Goal: Task Accomplishment & Management: Manage account settings

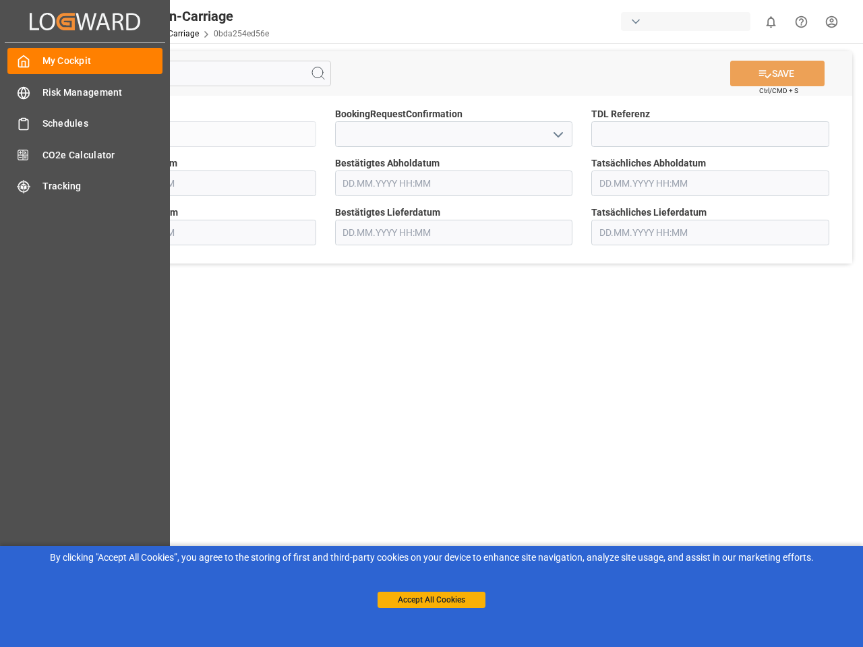
type input "[DATE] 00:00"
click at [432, 324] on main "SAVE Ctrl/CMD + S Sendung QKA25-010107 BookingRequestConfirmation TDL Referenz …" at bounding box center [453, 341] width 813 height 597
click at [0, 0] on icon "Created by potrace 1.15, written by [PERSON_NAME] [DATE]-[DATE]" at bounding box center [0, 0] width 0 height 0
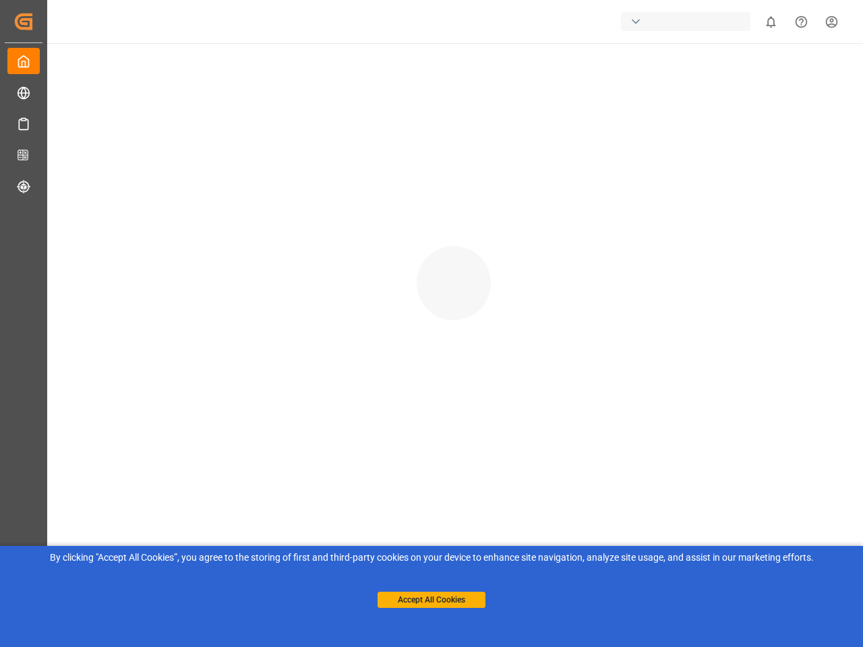
click at [689, 22] on div "button" at bounding box center [685, 21] width 129 height 19
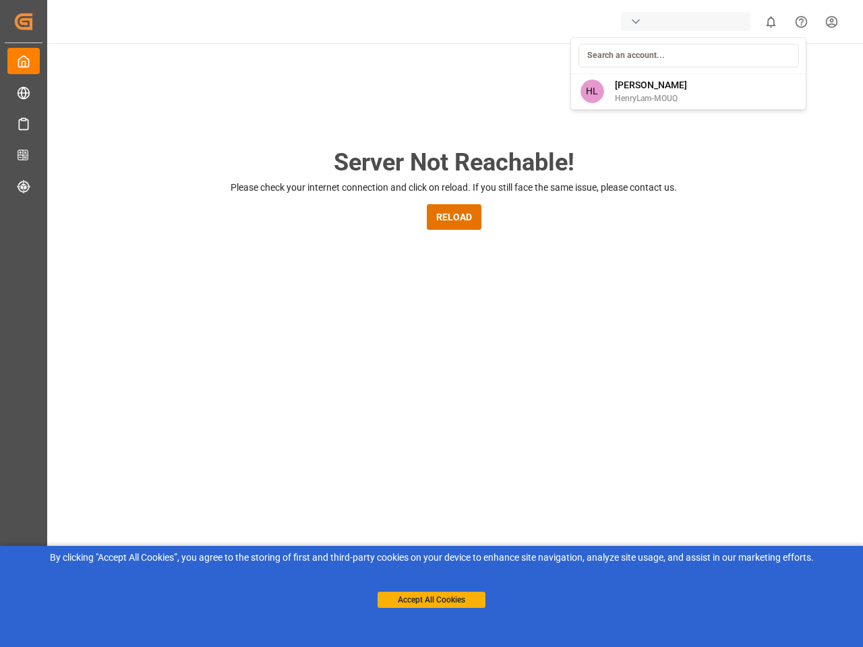
click at [771, 22] on html "Created by potrace 1.15, written by [PERSON_NAME] [DATE]-[DATE] Created by potr…" at bounding box center [431, 323] width 863 height 647
click at [801, 22] on icon "Help Center" at bounding box center [801, 22] width 14 height 14
click at [318, 74] on div "Server Not Reachable! Please check your internet connection and click on reload…" at bounding box center [454, 516] width 819 height 946
click at [778, 74] on div "Server Not Reachable! Please check your internet connection and click on reload…" at bounding box center [454, 516] width 819 height 946
click at [558, 134] on div "Server Not Reachable! Please check your internet connection and click on reload…" at bounding box center [454, 516] width 819 height 946
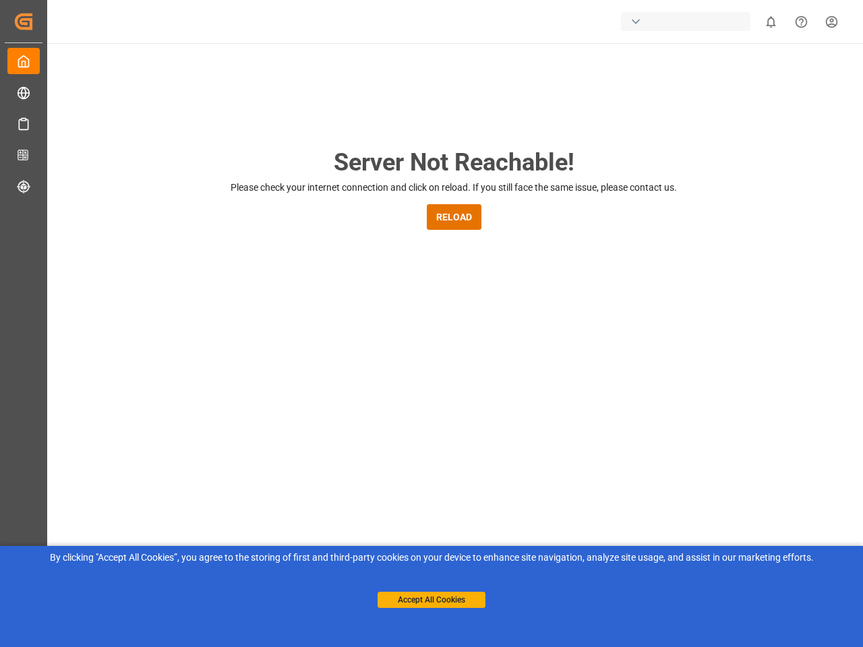
click at [432, 600] on button "Accept All Cookies" at bounding box center [432, 600] width 108 height 16
